Goal: Navigation & Orientation: Find specific page/section

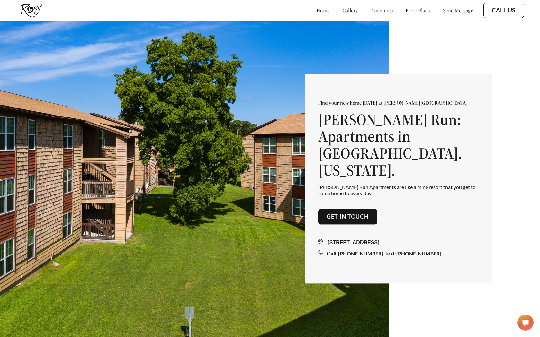
click at [410, 9] on link "floor plans" at bounding box center [417, 10] width 24 height 6
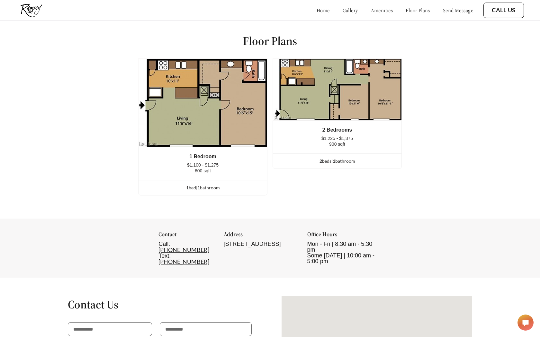
scroll to position [871, 0]
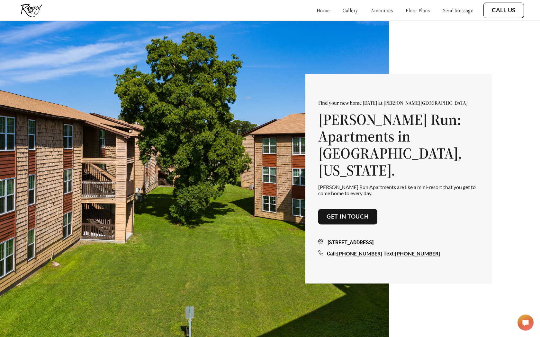
click at [342, 10] on link "gallery" at bounding box center [349, 10] width 15 height 6
click at [410, 9] on link "floor plans" at bounding box center [417, 10] width 24 height 6
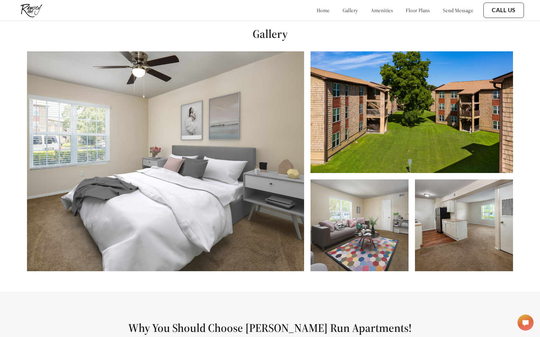
scroll to position [337, 0]
